Goal: Task Accomplishment & Management: Manage account settings

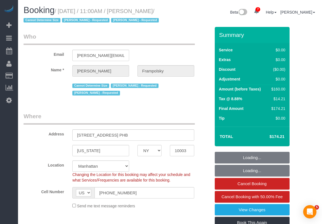
select select "NY"
select select "1"
select select "number:59"
select select "number:72"
select select "number:15"
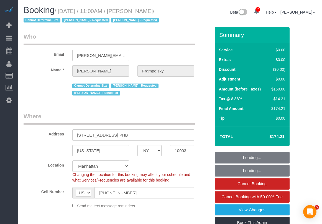
select select "number:7"
select select "object:1390"
select select "spot1"
select select "NY"
select select "spot1"
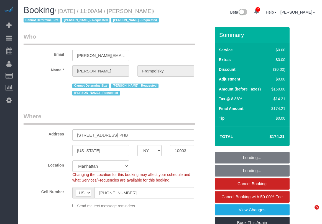
select select "number:59"
select select "number:72"
select select "number:15"
select select "number:7"
select select "1"
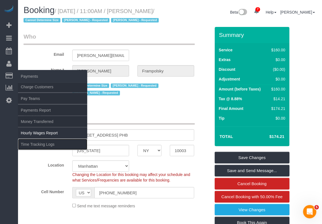
drag, startPoint x: 30, startPoint y: 142, endPoint x: 45, endPoint y: 132, distance: 18.1
click at [31, 142] on link "Time Tracking Logs" at bounding box center [52, 144] width 69 height 11
